Goal: Task Accomplishment & Management: Manage account settings

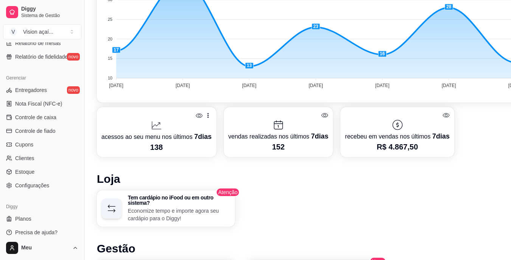
scroll to position [188, 0]
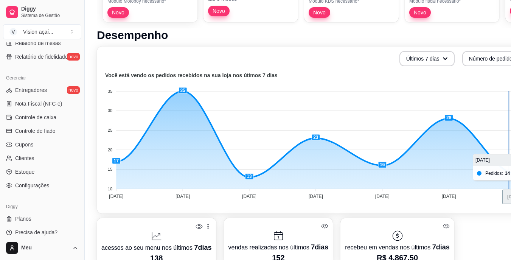
drag, startPoint x: 510, startPoint y: 131, endPoint x: 509, endPoint y: 109, distance: 22.4
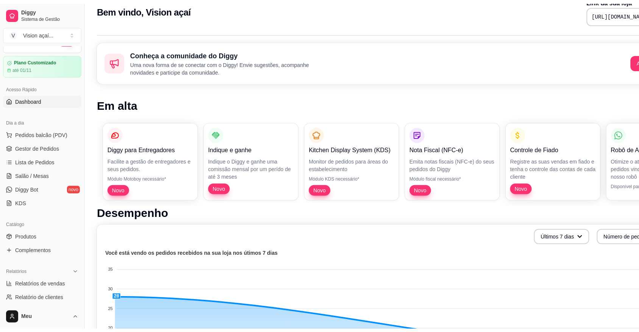
scroll to position [15, 0]
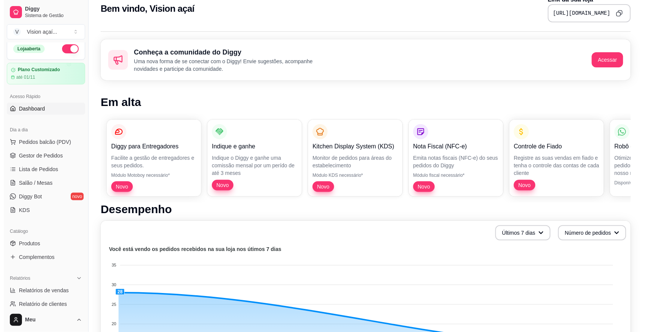
scroll to position [0, 0]
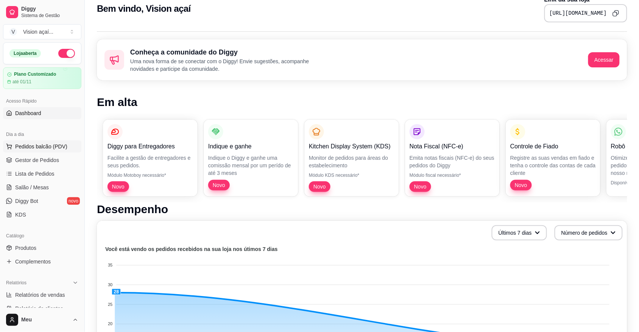
click at [45, 144] on span "Pedidos balcão (PDV)" at bounding box center [41, 147] width 52 height 8
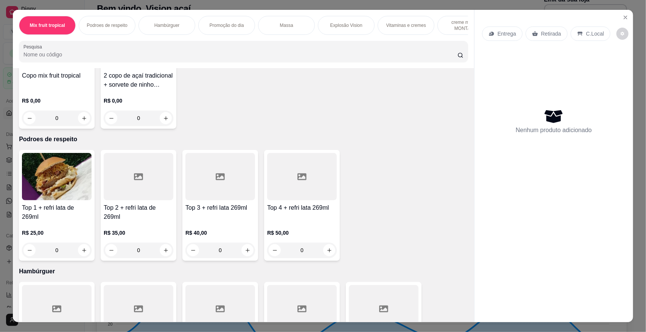
scroll to position [97, 0]
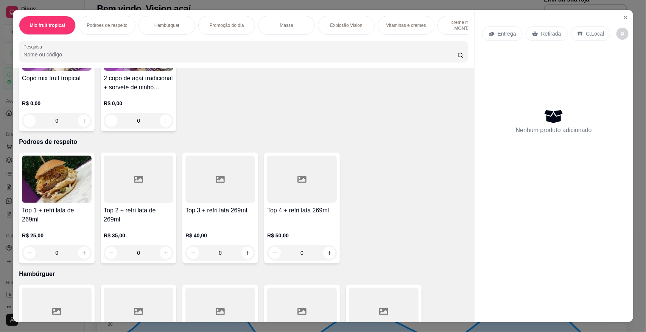
drag, startPoint x: 463, startPoint y: 112, endPoint x: 466, endPoint y: 97, distance: 15.4
click at [466, 97] on div "Item avulso Mix fruit tropical Copo mix fruit tropical R$ 0,00 0 2 copo de açaí…" at bounding box center [244, 195] width 462 height 254
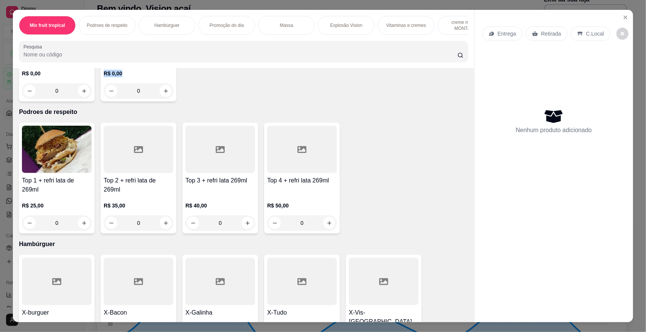
scroll to position [137, 0]
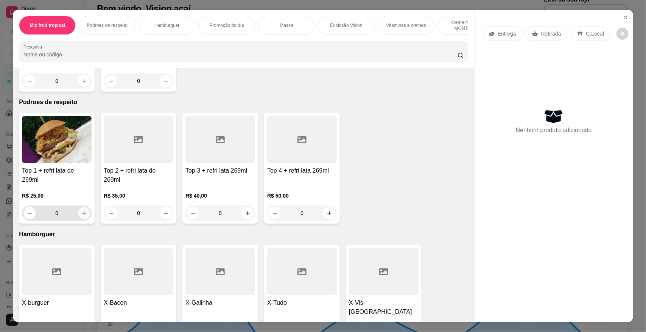
click at [82, 216] on icon "increase-product-quantity" at bounding box center [84, 214] width 6 height 6
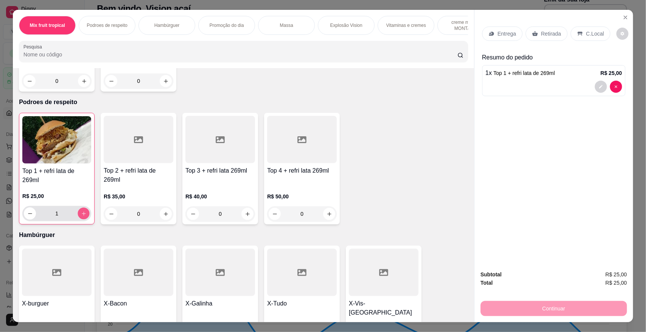
click at [83, 220] on button "increase-product-quantity" at bounding box center [84, 214] width 12 height 12
type input "2"
click at [517, 242] on div "Continuar" at bounding box center [554, 307] width 147 height 17
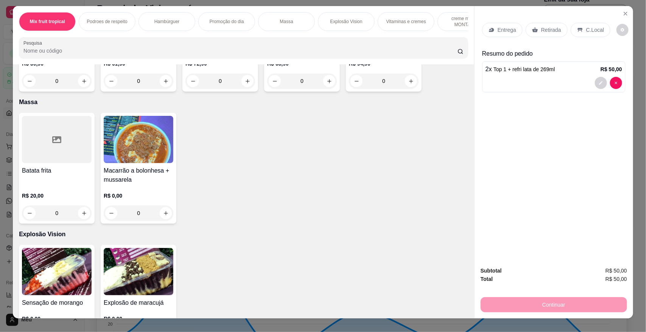
scroll to position [531, 0]
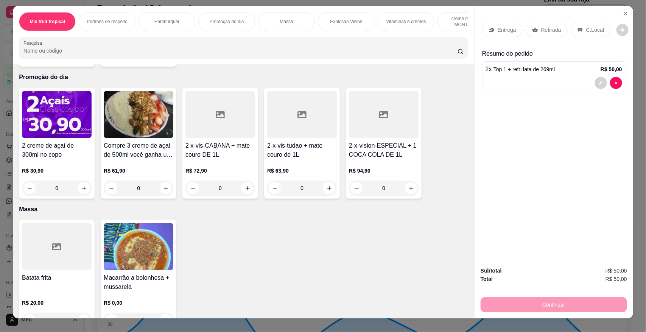
click at [517, 31] on p "Retirada" at bounding box center [551, 30] width 20 height 8
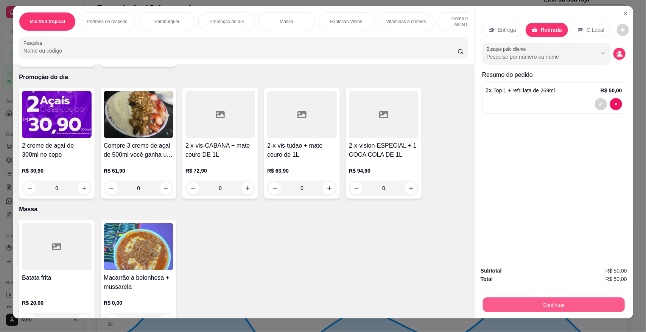
click at [517, 242] on button "Continuar" at bounding box center [554, 304] width 142 height 15
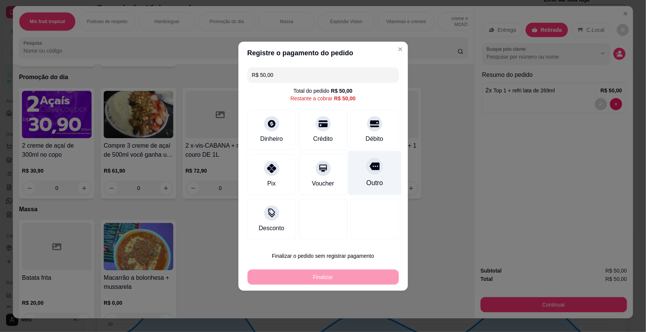
click at [366, 156] on div "Outro" at bounding box center [374, 173] width 53 height 44
type input "R$ 0,00"
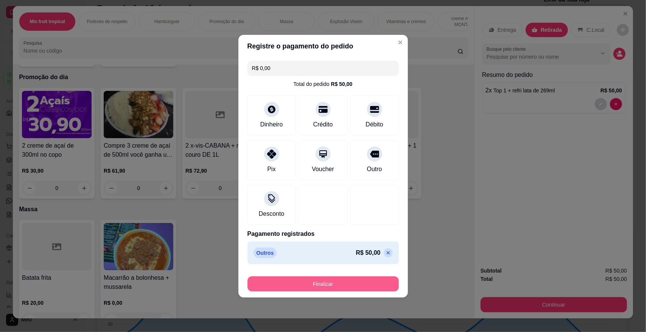
click at [332, 242] on button "Finalizar" at bounding box center [323, 283] width 151 height 15
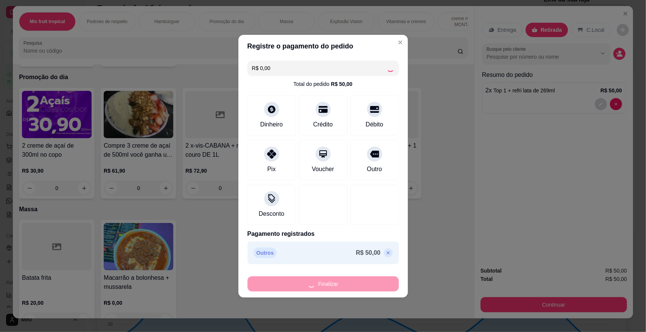
type input "0"
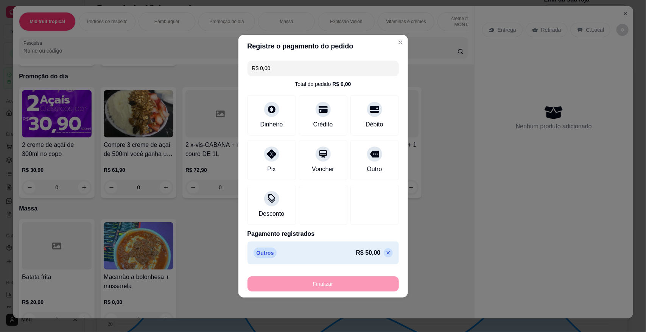
type input "-R$ 50,00"
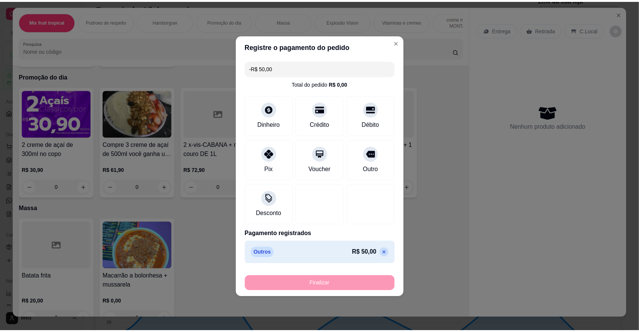
scroll to position [530, 0]
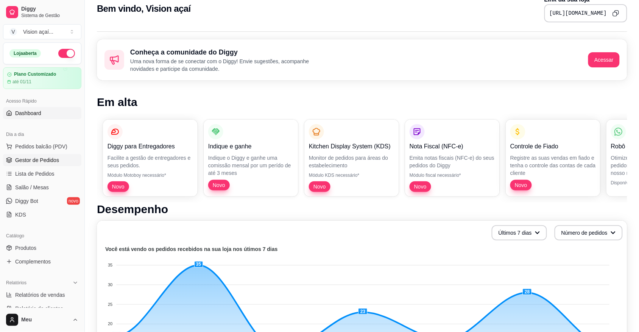
click at [35, 158] on span "Gestor de Pedidos" at bounding box center [37, 160] width 44 height 8
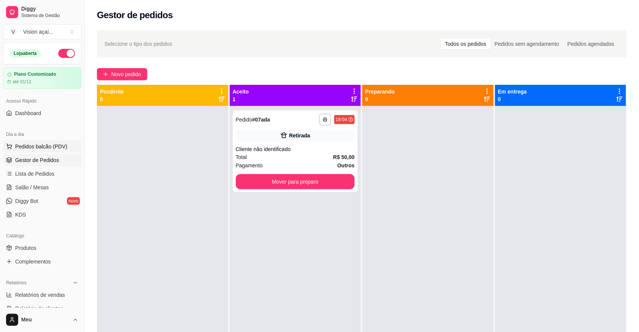
click at [34, 148] on span "Pedidos balcão (PDV)" at bounding box center [41, 147] width 52 height 8
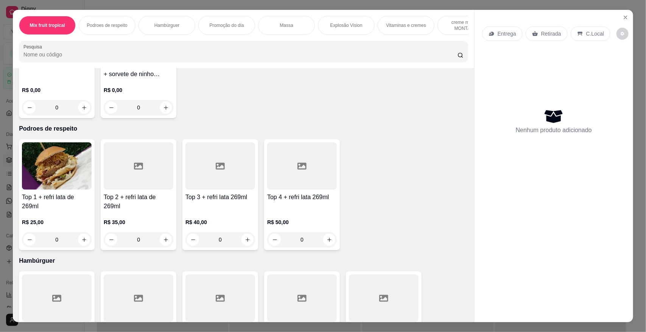
scroll to position [127, 0]
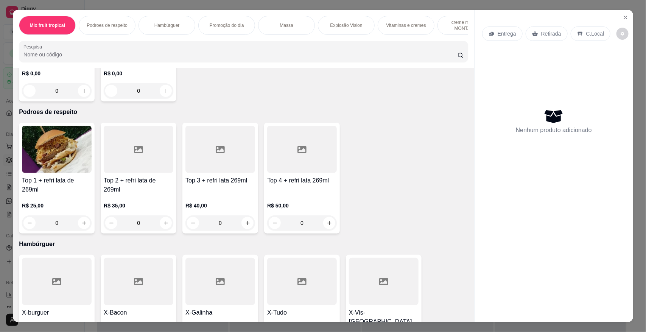
click at [283, 27] on p "Massa" at bounding box center [286, 25] width 13 height 6
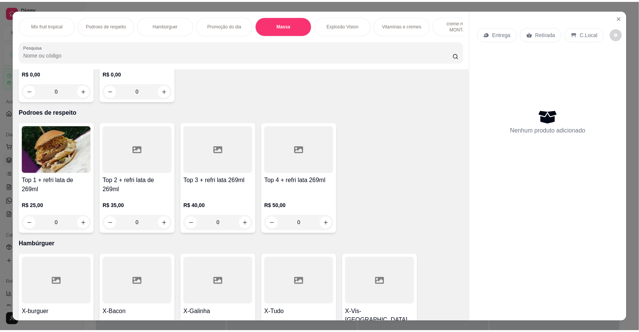
scroll to position [14, 0]
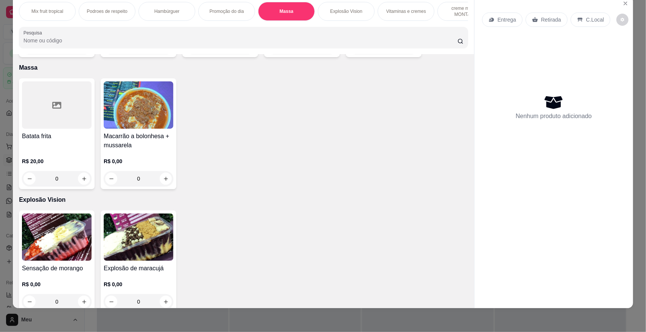
click at [160, 176] on div "0" at bounding box center [139, 178] width 70 height 15
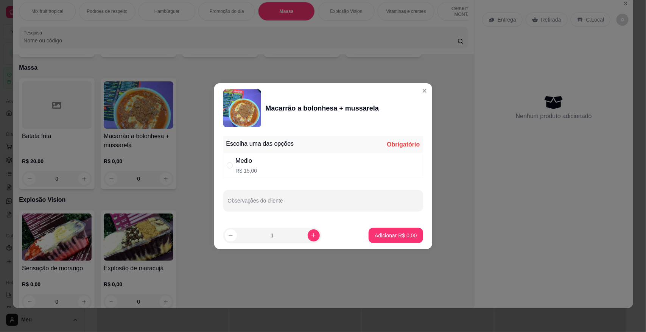
click at [235, 164] on div "" at bounding box center [231, 165] width 9 height 8
radio input "true"
click at [386, 236] on p "Adicionar R$ 15,00" at bounding box center [394, 236] width 45 height 8
type input "1"
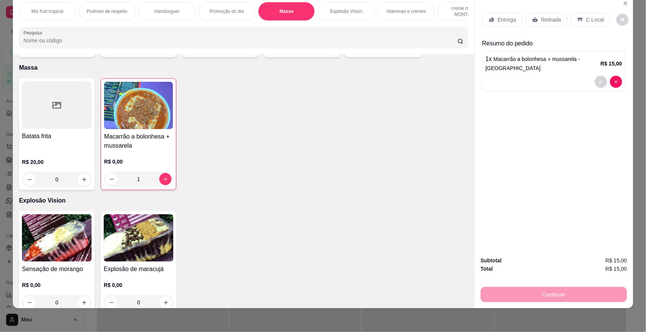
click at [517, 22] on p "Retirada" at bounding box center [551, 20] width 20 height 8
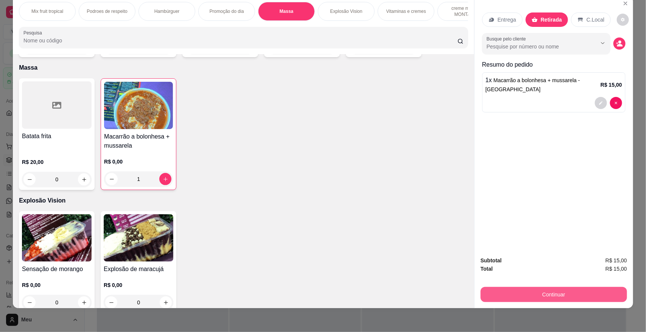
click at [517, 242] on button "Continuar" at bounding box center [554, 294] width 147 height 15
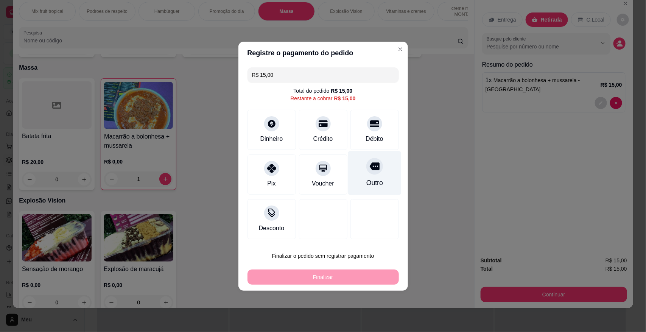
click at [372, 168] on icon at bounding box center [375, 166] width 10 height 8
type input "R$ 0,00"
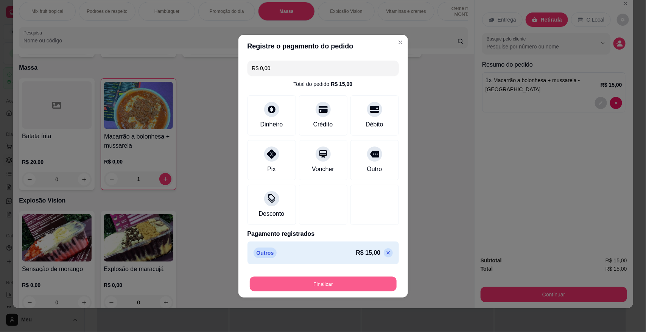
click at [329, 242] on button "Finalizar" at bounding box center [323, 283] width 147 height 15
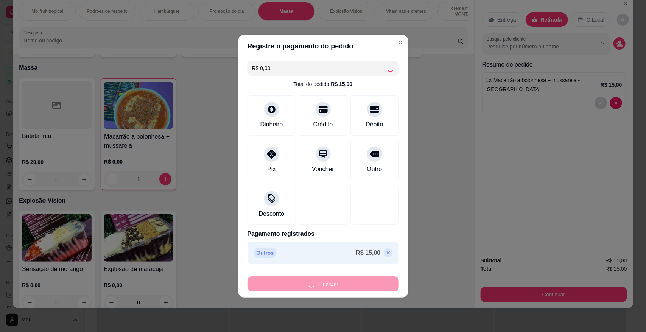
type input "0"
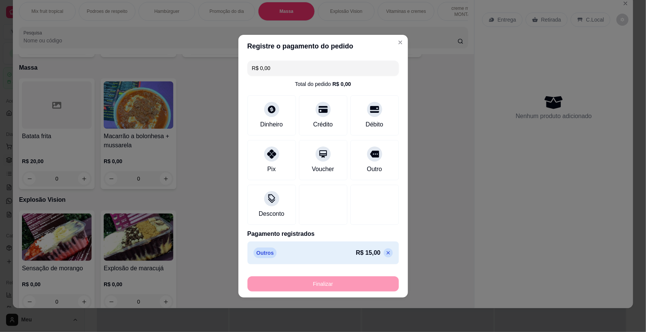
type input "-R$ 15,00"
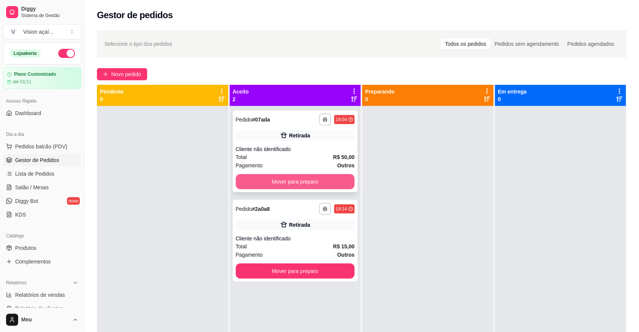
click at [299, 186] on button "Mover para preparo" at bounding box center [295, 181] width 119 height 15
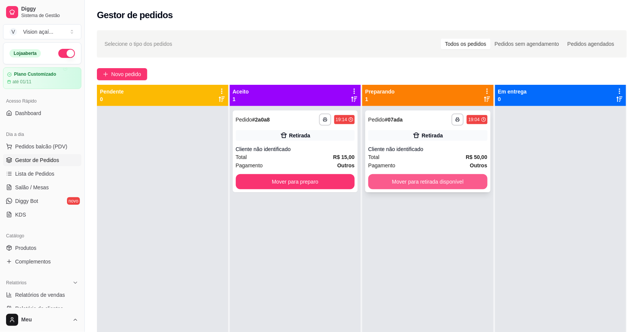
click at [395, 180] on button "Mover para retirada disponível" at bounding box center [427, 181] width 119 height 15
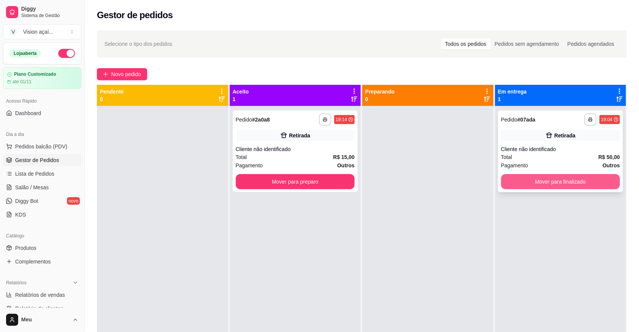
click at [517, 179] on button "Mover para finalizado" at bounding box center [560, 181] width 119 height 15
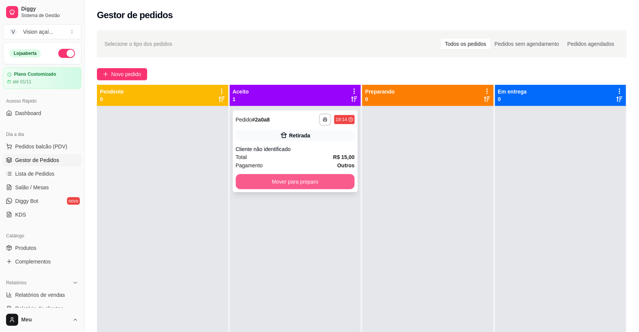
click at [301, 179] on button "Mover para preparo" at bounding box center [295, 181] width 119 height 15
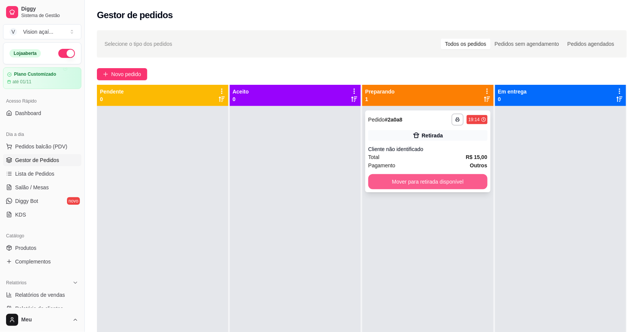
click at [402, 178] on button "Mover para retirada disponível" at bounding box center [427, 181] width 119 height 15
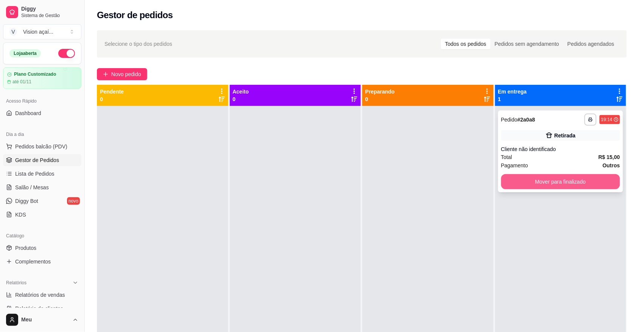
click at [517, 180] on button "Mover para finalizado" at bounding box center [560, 181] width 119 height 15
